Goal: Transaction & Acquisition: Purchase product/service

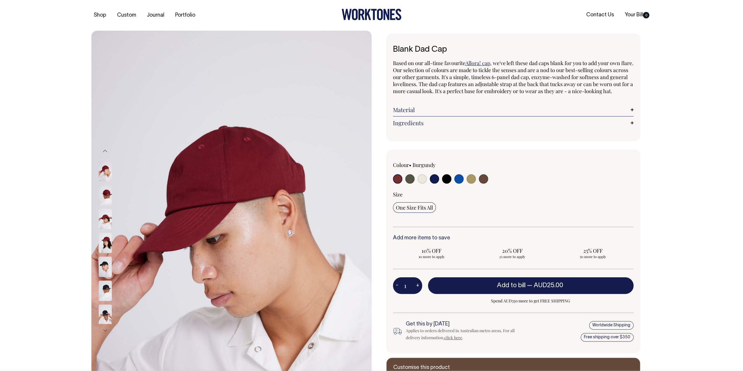
click at [460, 184] on input "radio" at bounding box center [458, 178] width 9 height 9
radio input "true"
select select "Worker Blue"
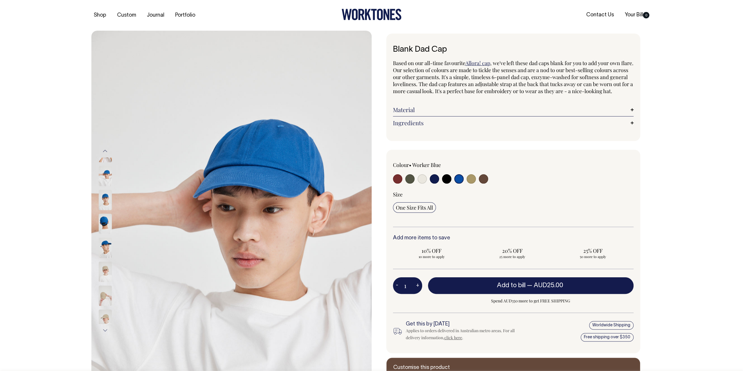
click at [434, 184] on input "radio" at bounding box center [434, 178] width 9 height 9
radio input "true"
select select "Dark Navy"
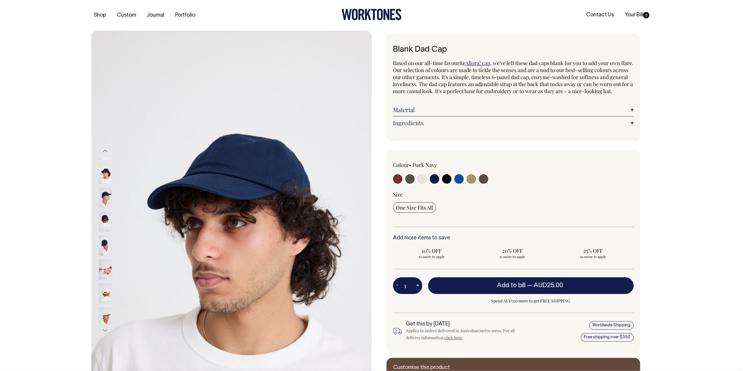
click at [458, 184] on input "radio" at bounding box center [458, 178] width 9 height 9
radio input "true"
select select "Worker Blue"
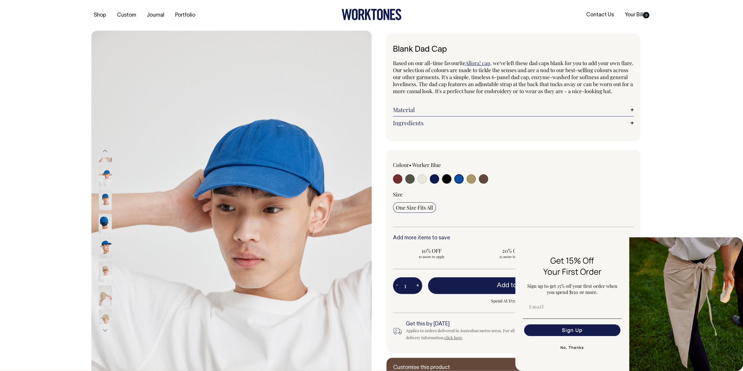
click at [106, 196] on img at bounding box center [105, 200] width 13 height 20
click at [105, 190] on img at bounding box center [105, 200] width 13 height 20
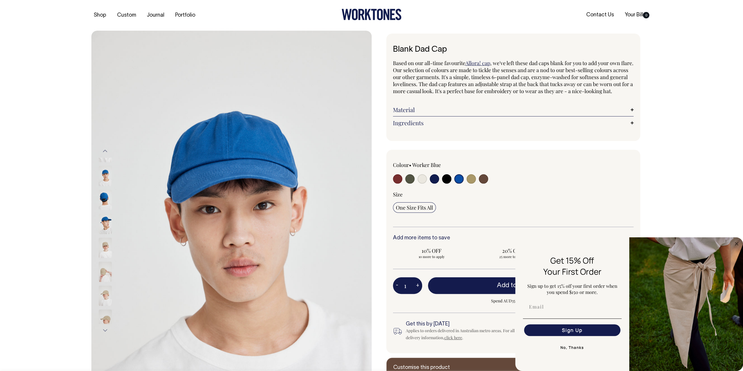
click at [106, 152] on button "Previous" at bounding box center [105, 151] width 9 height 13
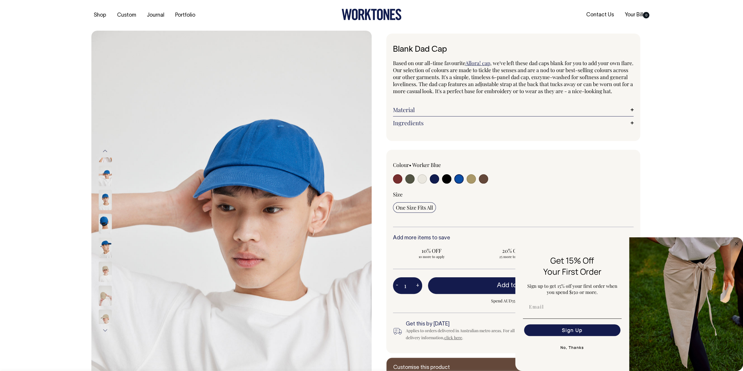
click at [107, 171] on img at bounding box center [105, 176] width 13 height 20
click at [284, 161] on img at bounding box center [231, 241] width 280 height 420
